Goal: Information Seeking & Learning: Stay updated

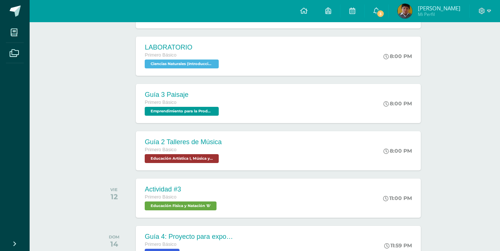
scroll to position [267, 0]
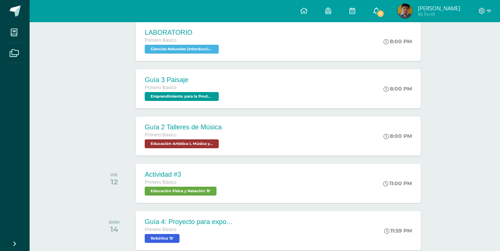
click at [383, 17] on link "3" at bounding box center [377, 11] width 24 height 22
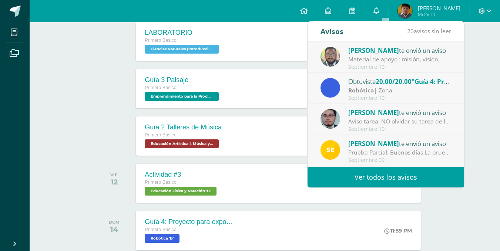
click at [432, 175] on link "Ver todos los avisos" at bounding box center [386, 177] width 157 height 20
